Goal: Task Accomplishment & Management: Manage account settings

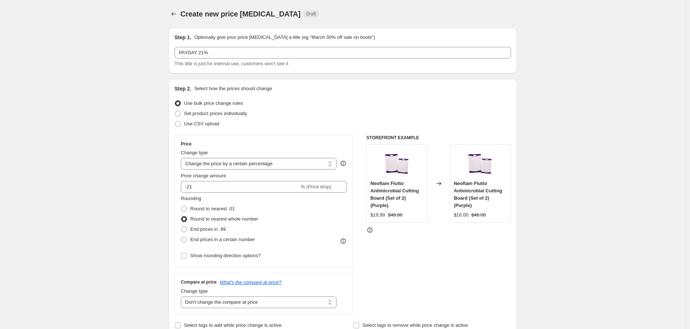
select select "percentage"
select select "no_change"
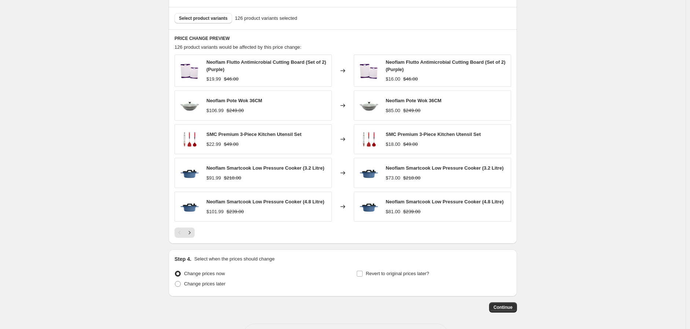
scroll to position [407, 0]
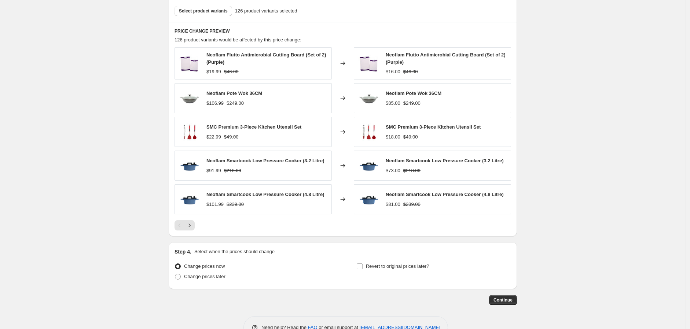
drag, startPoint x: 220, startPoint y: 278, endPoint x: 231, endPoint y: 279, distance: 10.7
click at [220, 279] on span "Change prices later" at bounding box center [204, 277] width 41 height 6
click at [175, 274] on input "Change prices later" at bounding box center [175, 274] width 0 height 0
radio input "true"
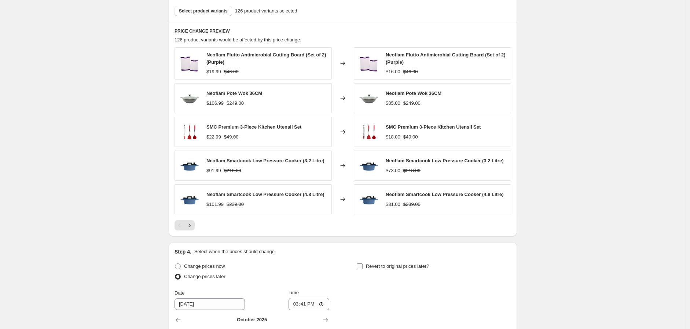
click at [379, 269] on span "Revert to original prices later?" at bounding box center [397, 267] width 63 height 6
click at [363, 270] on input "Revert to original prices later?" at bounding box center [360, 267] width 6 height 6
checkbox input "true"
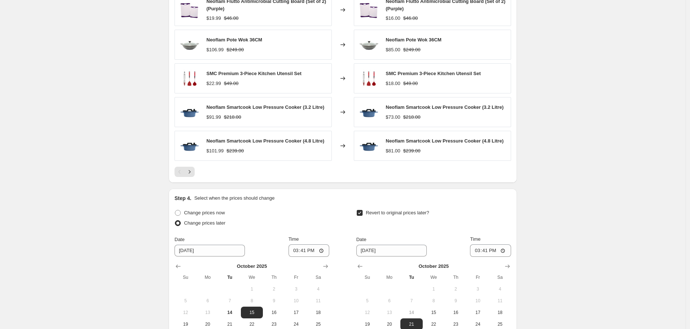
scroll to position [555, 0]
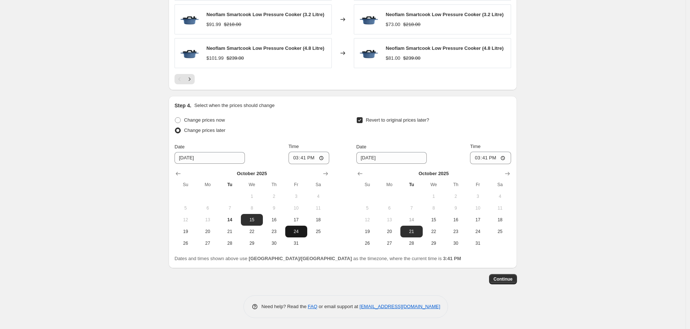
click at [292, 233] on span "24" at bounding box center [296, 232] width 16 height 6
type input "[DATE]"
click at [297, 161] on input "15:41" at bounding box center [309, 158] width 41 height 12
click at [303, 156] on input "00:41" at bounding box center [309, 158] width 41 height 12
type input "00:05"
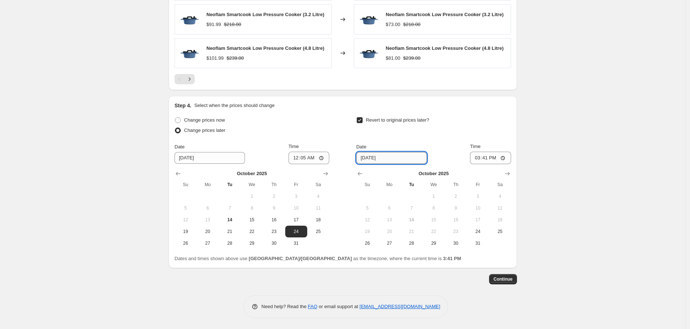
click at [376, 158] on input "[DATE]" at bounding box center [391, 158] width 70 height 12
click at [515, 172] on div "Step 4. Select when the prices should change Change prices now Change prices la…" at bounding box center [343, 182] width 348 height 172
click at [511, 173] on icon "Show next month, November 2025" at bounding box center [507, 173] width 7 height 7
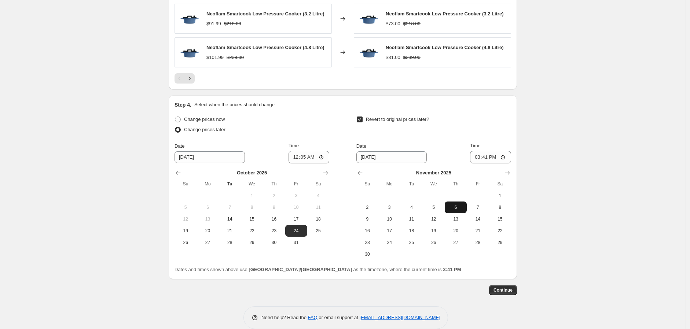
click at [456, 209] on span "6" at bounding box center [456, 208] width 16 height 6
type input "[DATE]"
click at [477, 160] on input "15:41" at bounding box center [490, 157] width 41 height 12
type input "23:59"
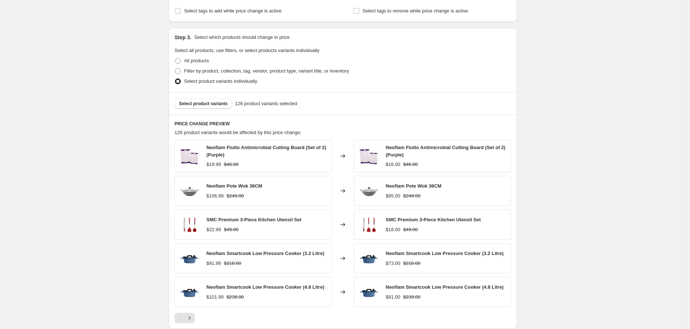
scroll to position [448, 0]
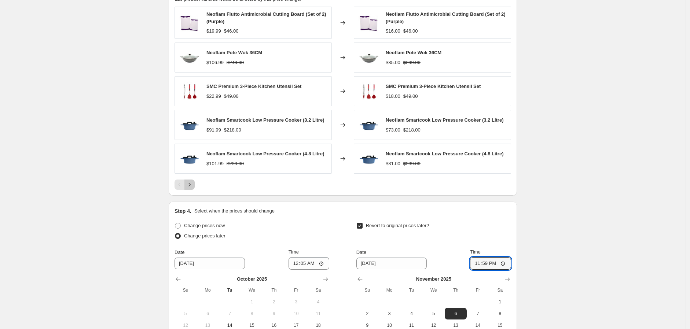
click at [192, 185] on icon "Next" at bounding box center [189, 184] width 7 height 7
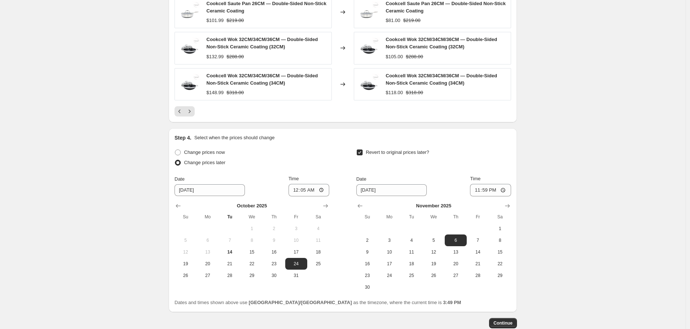
scroll to position [576, 0]
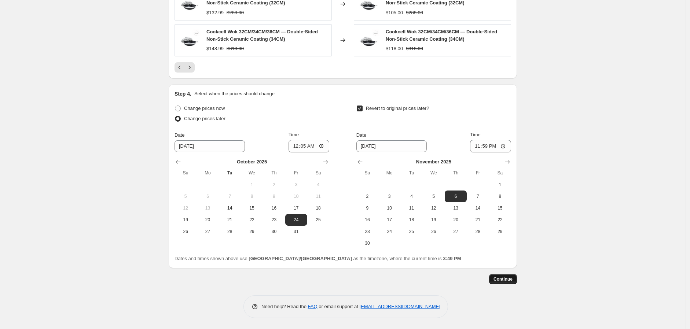
click at [515, 283] on button "Continue" at bounding box center [503, 279] width 28 height 10
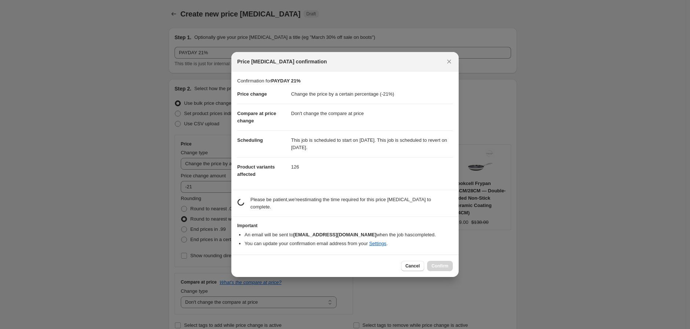
scroll to position [0, 0]
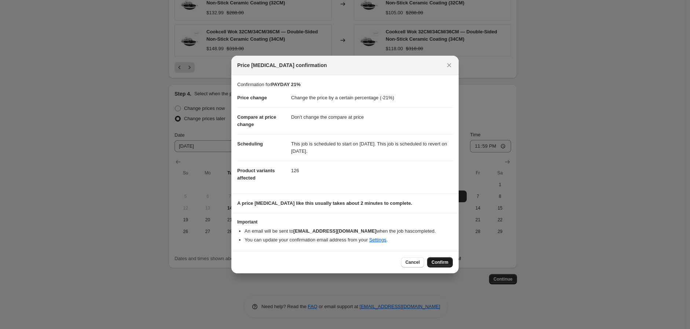
click at [439, 262] on span "Confirm" at bounding box center [440, 263] width 17 height 6
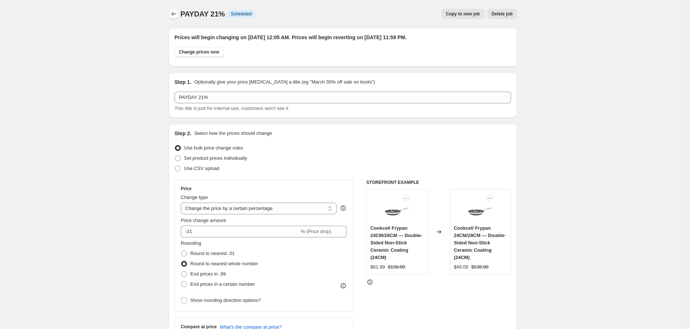
click at [175, 15] on icon "Price change jobs" at bounding box center [174, 14] width 5 height 4
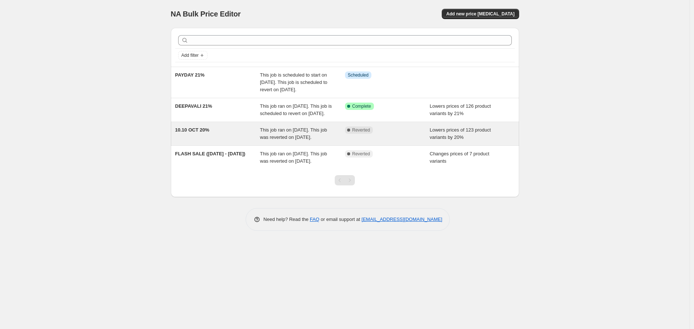
click at [330, 141] on div "This job ran on [DATE]. This job was reverted on [DATE]." at bounding box center [302, 134] width 85 height 15
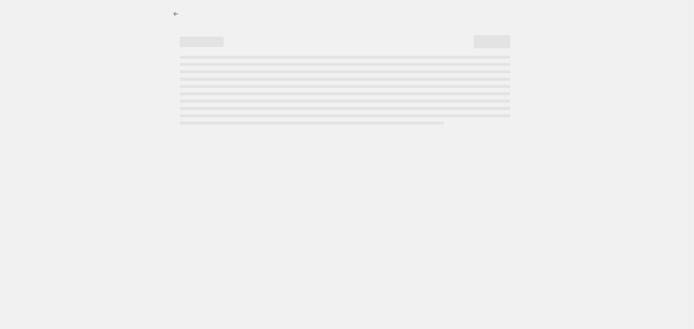
select select "percentage"
select select "no_change"
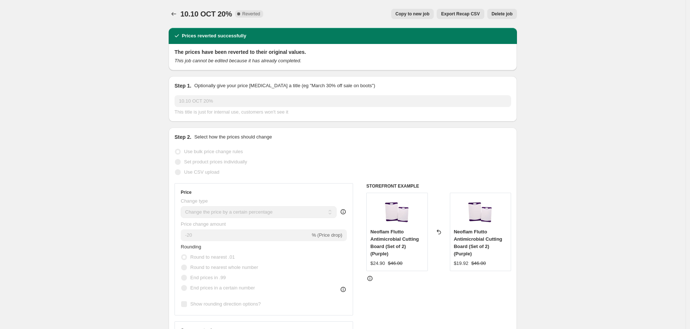
click at [501, 11] on span "Delete job" at bounding box center [502, 14] width 21 height 6
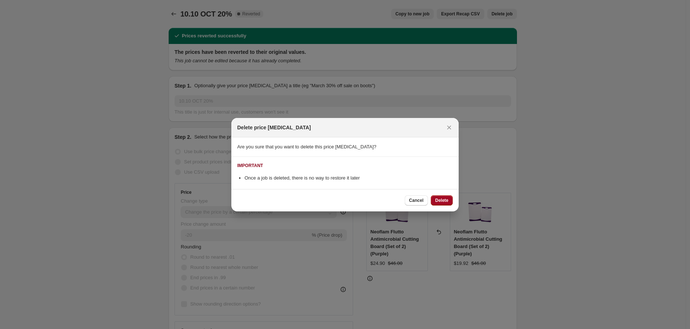
click at [443, 200] on span "Delete" at bounding box center [441, 201] width 13 height 6
